Goal: Book appointment/travel/reservation

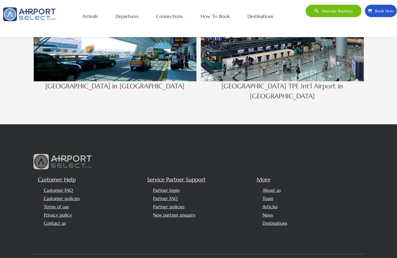
scroll to position [665, 0]
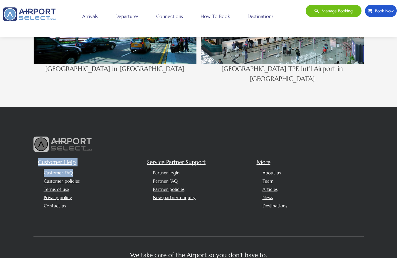
drag, startPoint x: 76, startPoint y: 161, endPoint x: 41, endPoint y: 152, distance: 36.1
click at [38, 158] on div "Customer Help Customer FAQ Customer policies Terms of use Privacy policy Contac…" at bounding box center [91, 185] width 110 height 55
drag, startPoint x: 77, startPoint y: 198, endPoint x: 36, endPoint y: 155, distance: 59.7
click at [36, 158] on div "Customer Help Customer FAQ Customer policies Terms of use Privacy policy Contac…" at bounding box center [91, 185] width 110 height 55
click at [89, 158] on h5 "Customer Help" at bounding box center [90, 162] width 105 height 8
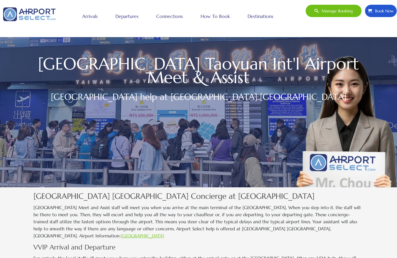
scroll to position [11, 0]
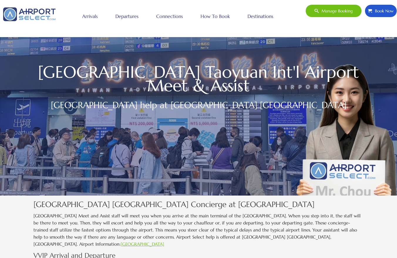
click at [223, 17] on link "How to book" at bounding box center [215, 16] width 32 height 15
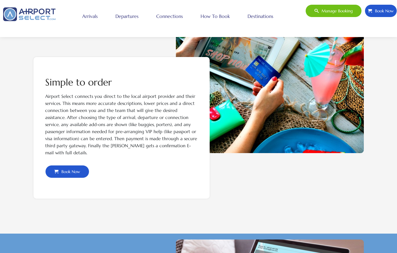
scroll to position [186, 0]
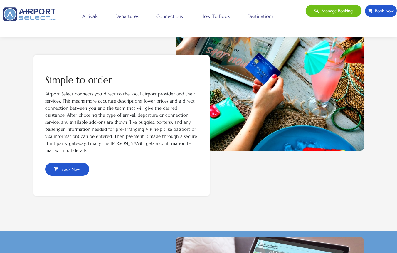
click at [71, 174] on span "Book Now" at bounding box center [69, 169] width 22 height 12
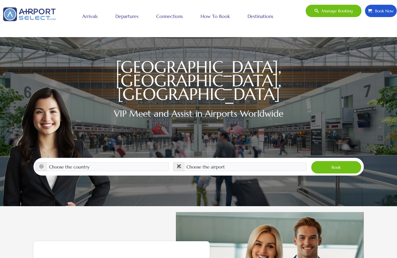
scroll to position [87, 0]
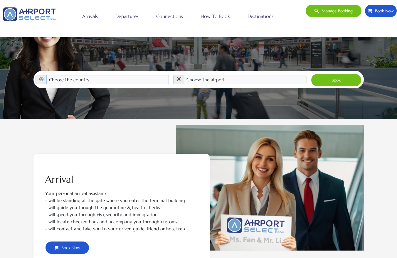
click at [93, 75] on select "Choose the country [GEOGRAPHIC_DATA] [GEOGRAPHIC_DATA] [GEOGRAPHIC_DATA] [GEOGR…" at bounding box center [107, 79] width 123 height 9
click at [202, 75] on select "Choose the airport" at bounding box center [245, 79] width 123 height 9
click at [133, 75] on select "Choose the country [GEOGRAPHIC_DATA] [GEOGRAPHIC_DATA] [GEOGRAPHIC_DATA] [GEOGR…" at bounding box center [107, 79] width 123 height 9
